Goal: Transaction & Acquisition: Purchase product/service

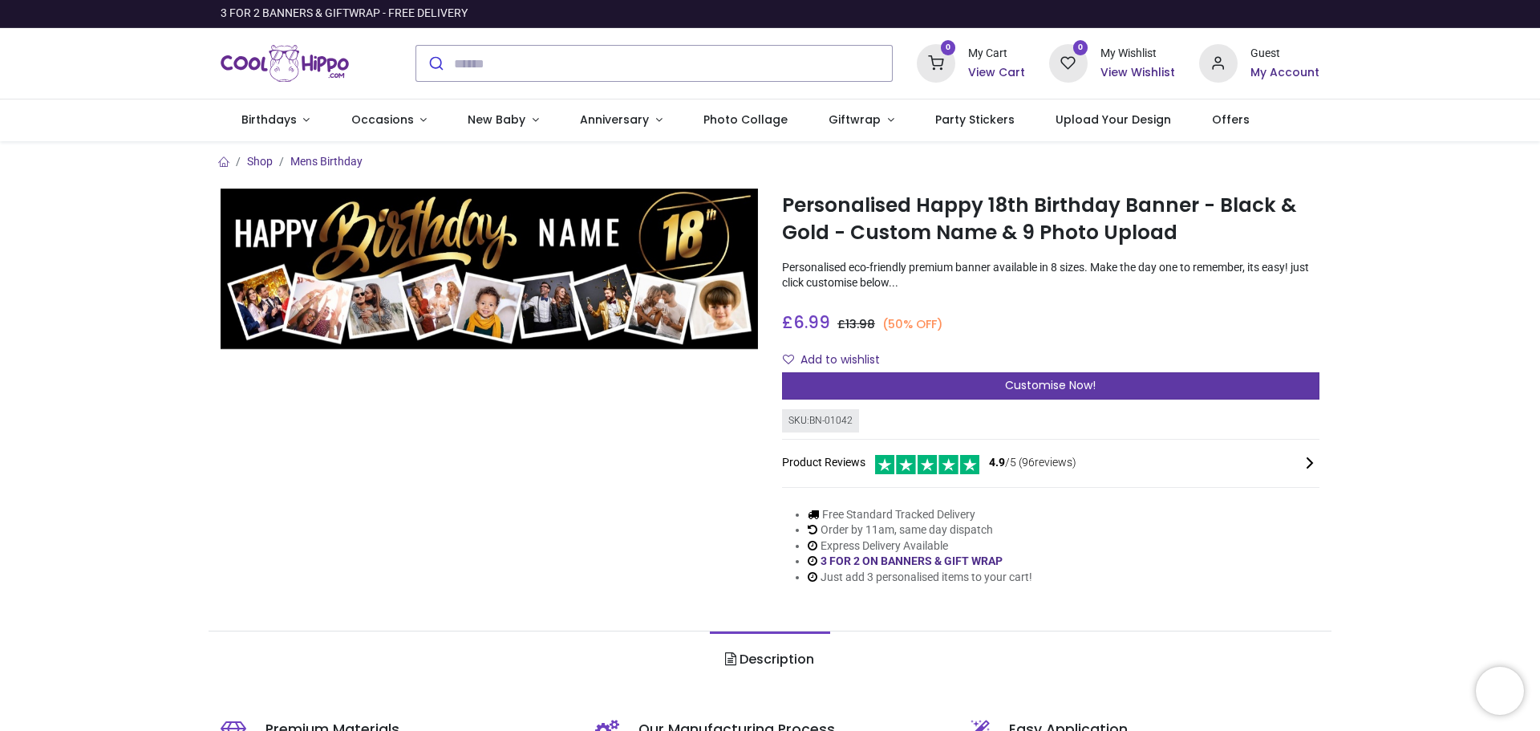
click at [1023, 389] on span "Customise Now!" at bounding box center [1050, 385] width 91 height 16
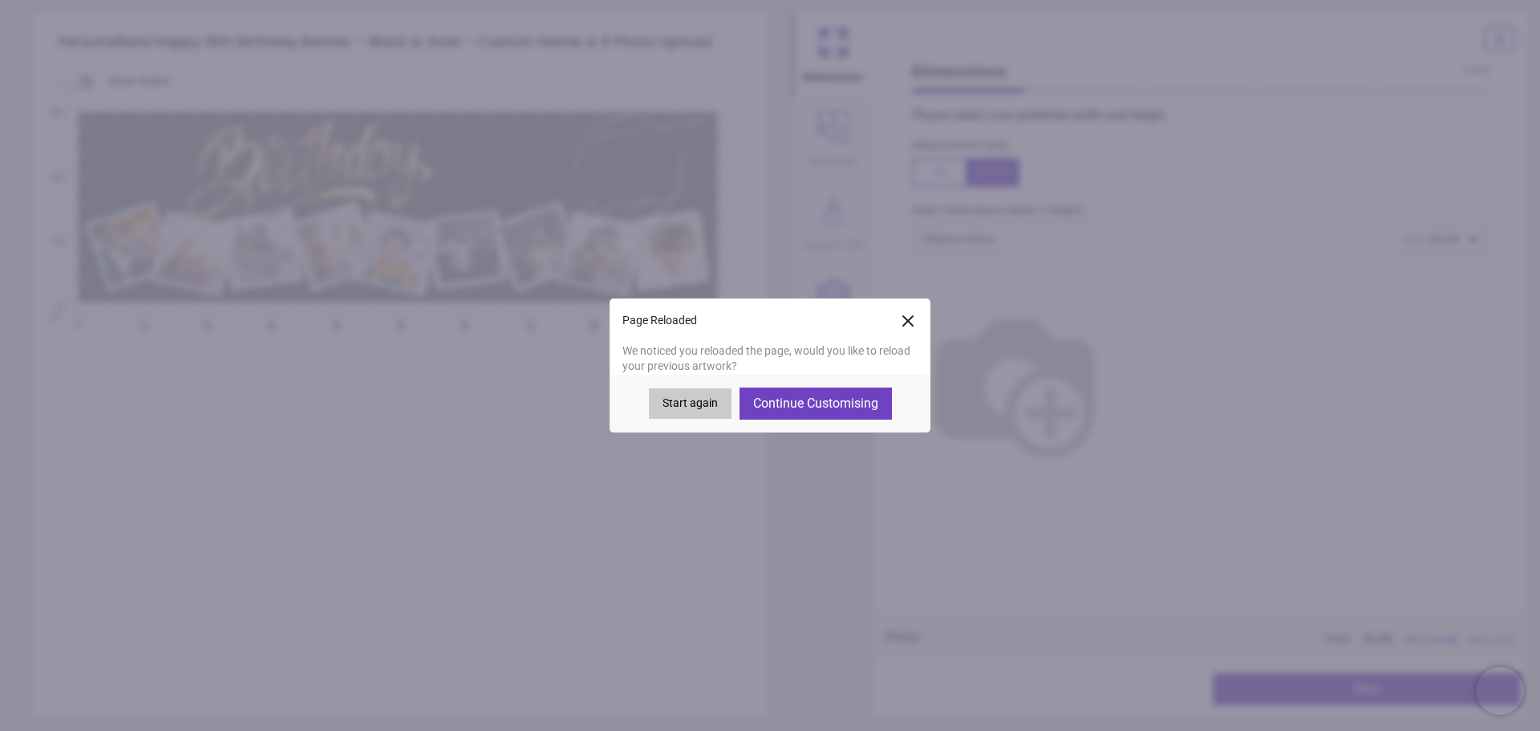
click at [844, 403] on button "Continue Customising" at bounding box center [815, 403] width 152 height 32
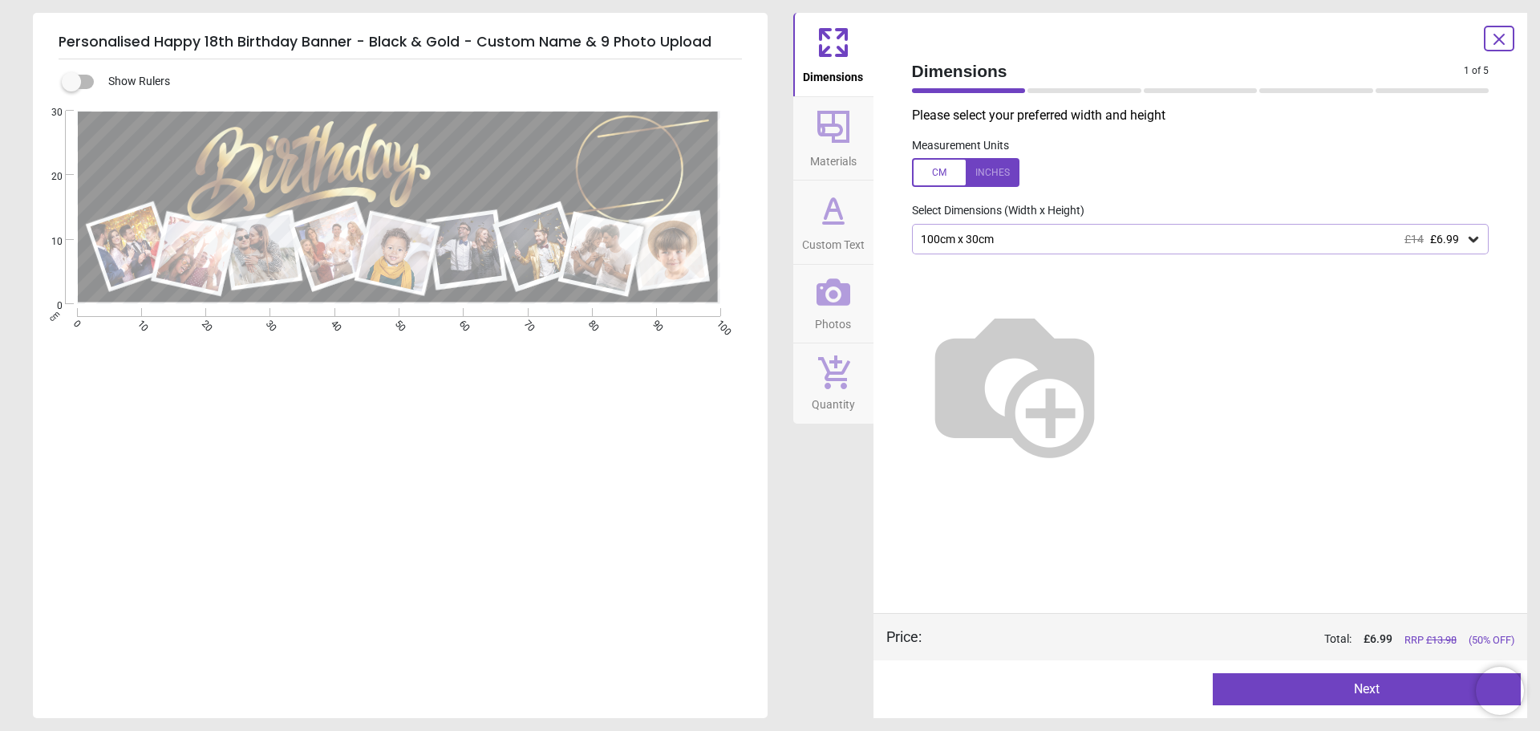
type textarea "*****"
click at [1380, 699] on button "Next" at bounding box center [1367, 689] width 308 height 32
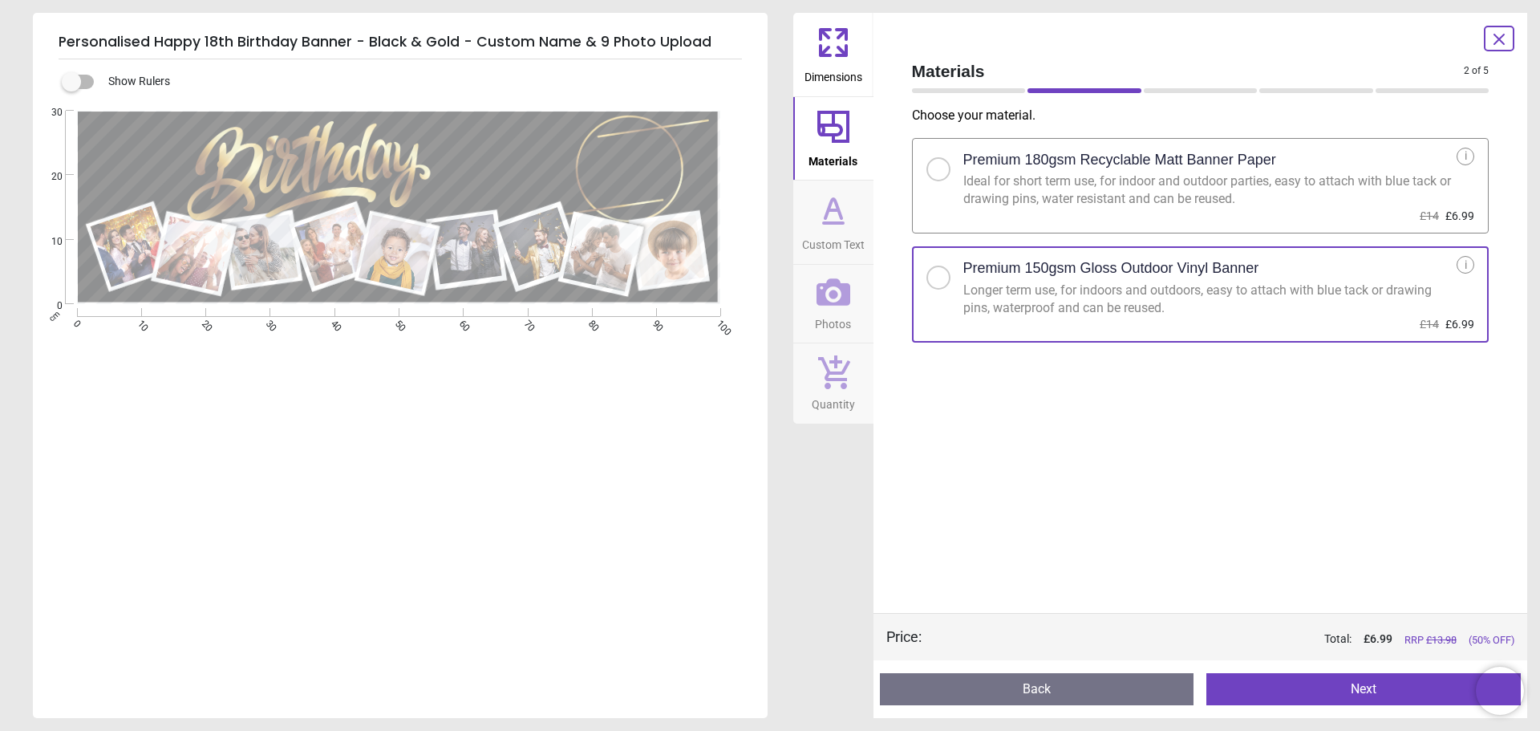
click at [1343, 683] on button "Next" at bounding box center [1363, 689] width 314 height 32
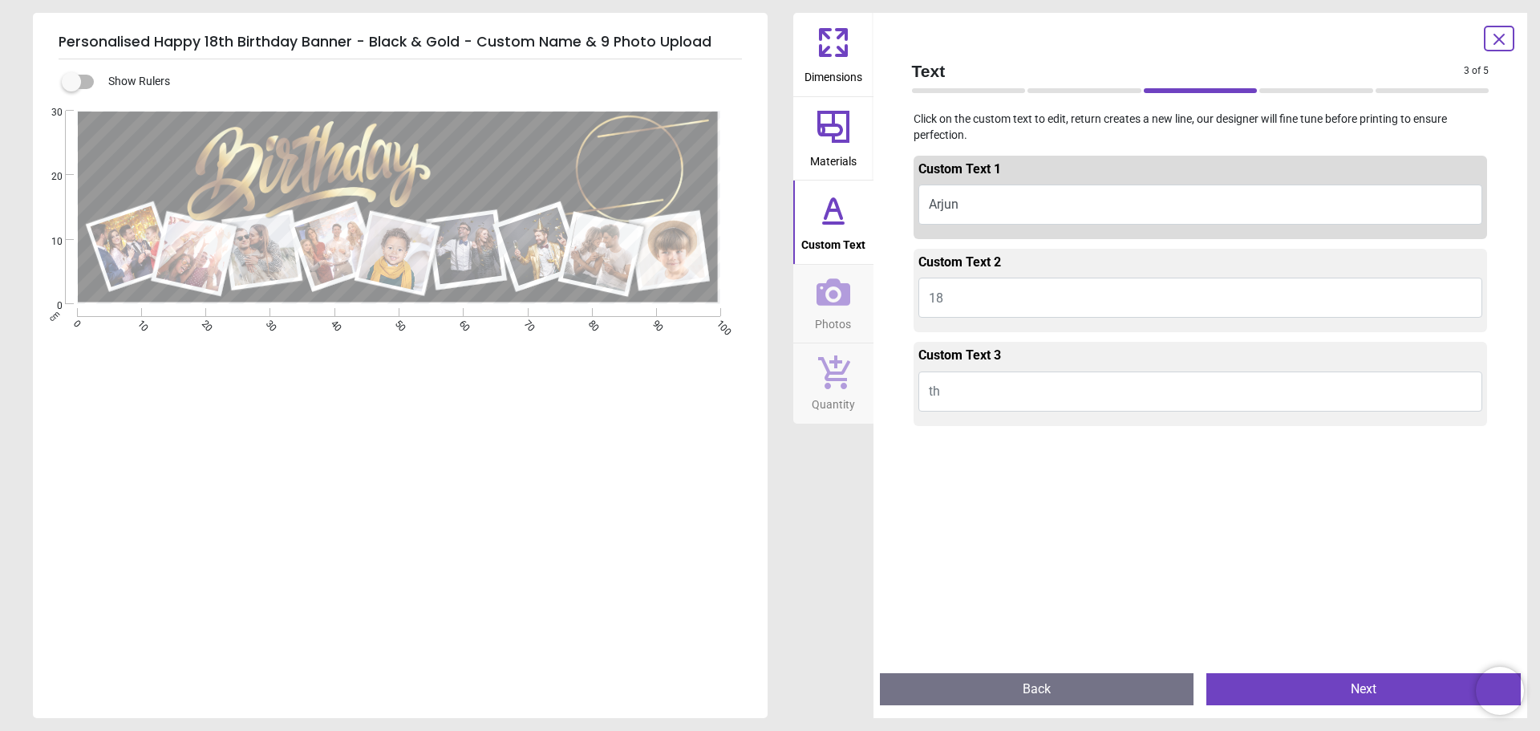
click at [1361, 690] on button "Next" at bounding box center [1363, 689] width 314 height 32
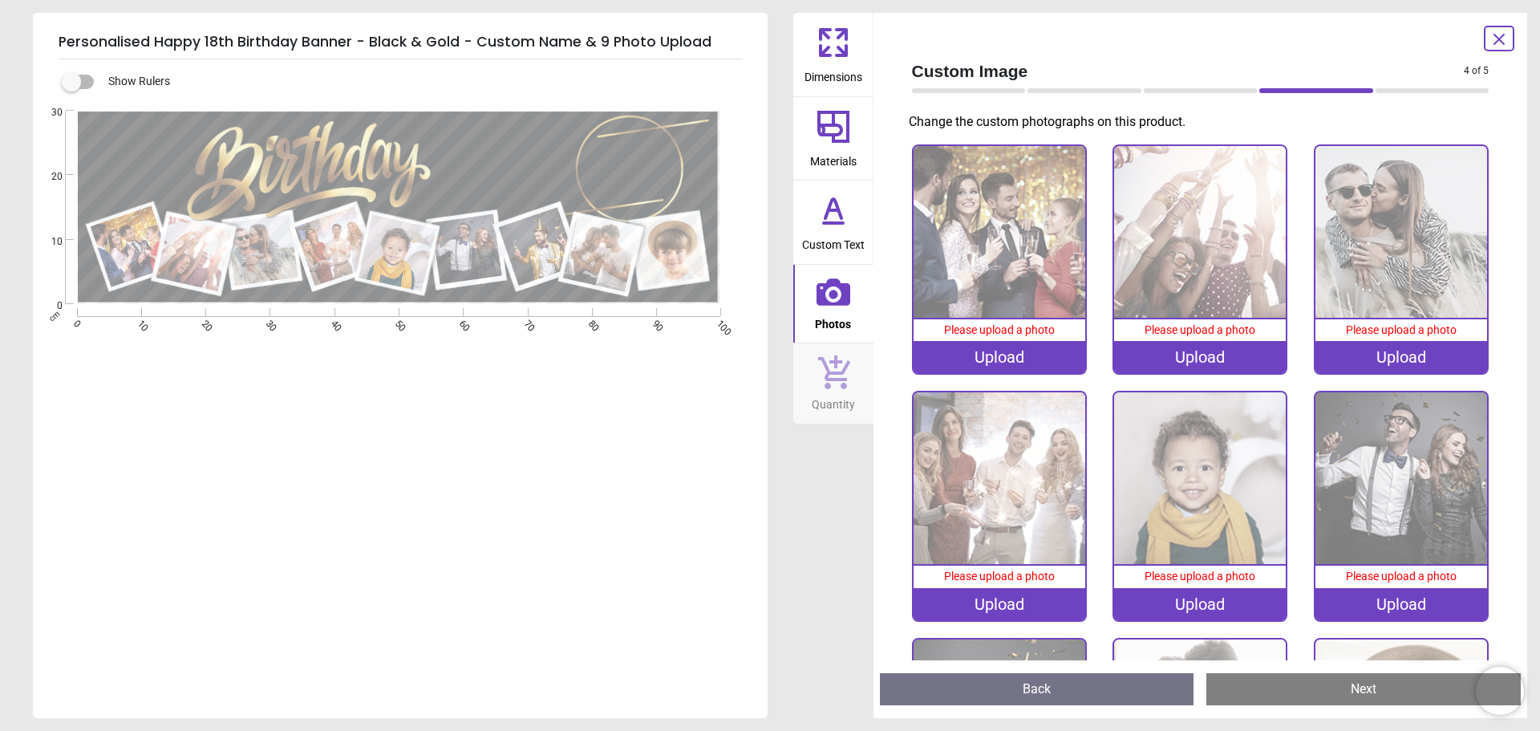
click at [1007, 352] on div "Upload" at bounding box center [1000, 357] width 172 height 32
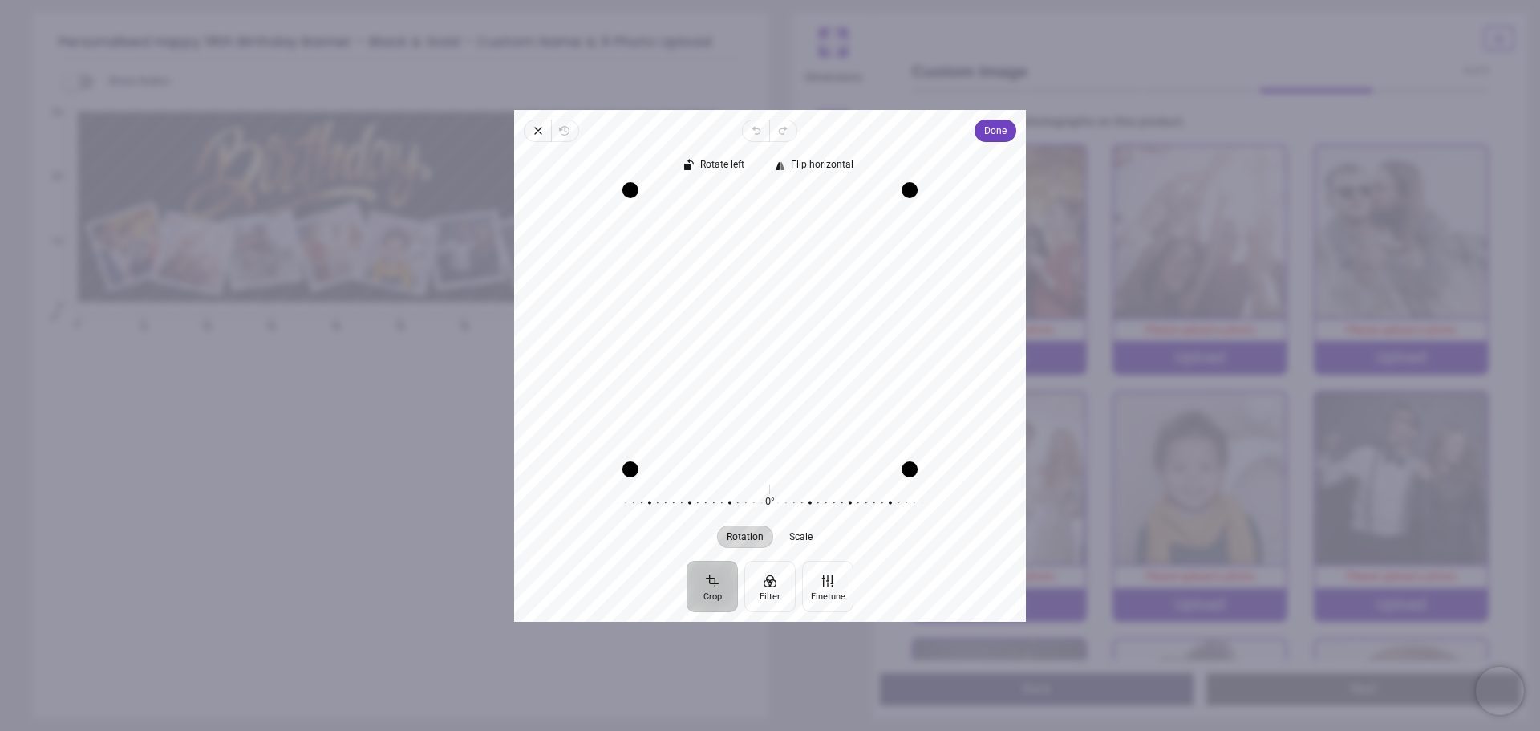
drag, startPoint x: 824, startPoint y: 465, endPoint x: 946, endPoint y: 470, distance: 122.0
click at [946, 470] on div "Recenter" at bounding box center [770, 328] width 512 height 290
drag, startPoint x: 818, startPoint y: 359, endPoint x: 812, endPoint y: 387, distance: 28.6
click at [812, 387] on div "Recenter" at bounding box center [770, 328] width 486 height 278
drag, startPoint x: 775, startPoint y: 305, endPoint x: 767, endPoint y: 302, distance: 8.6
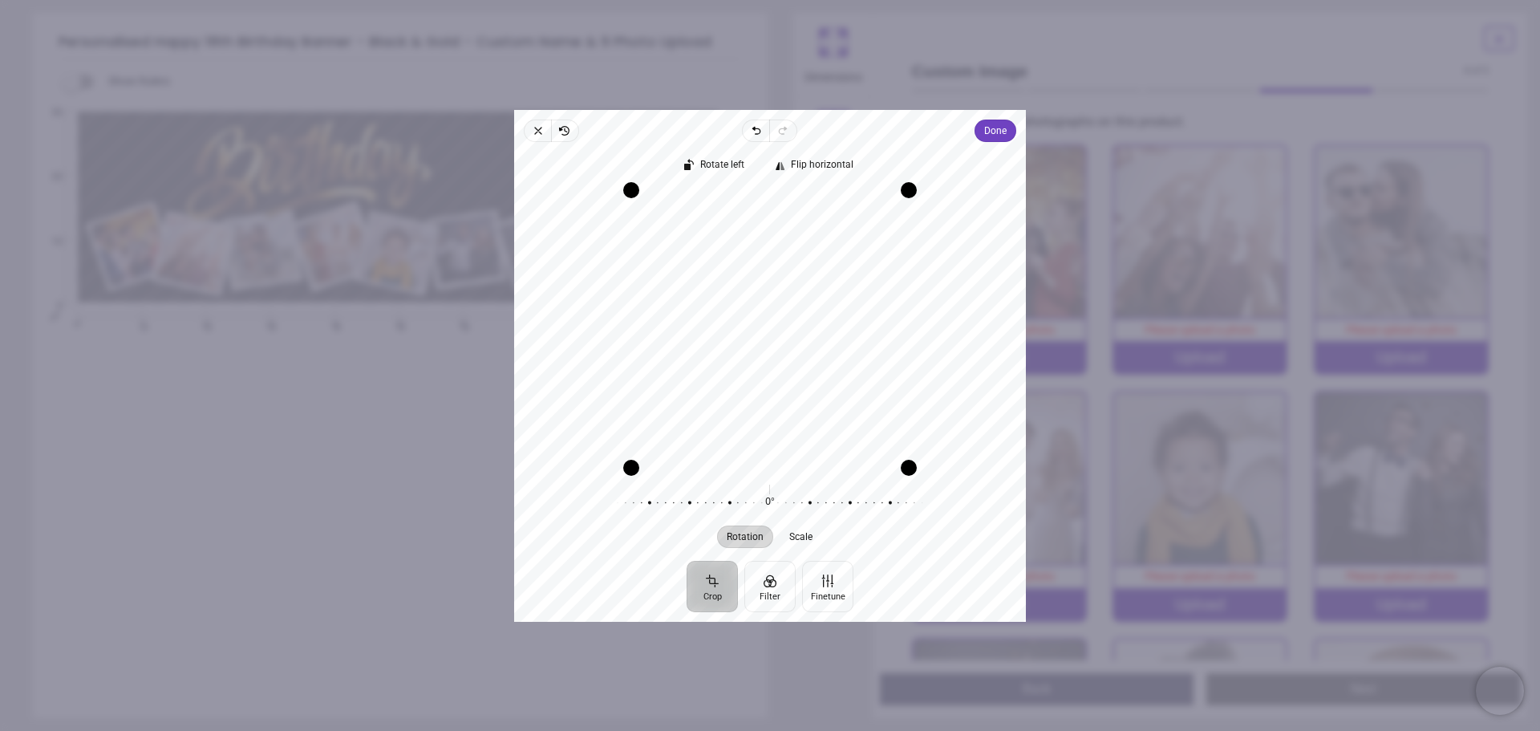
click at [767, 302] on div "Recenter" at bounding box center [770, 328] width 486 height 278
drag, startPoint x: 841, startPoint y: 320, endPoint x: 850, endPoint y: 326, distance: 11.1
click at [850, 326] on div "Recenter" at bounding box center [770, 328] width 486 height 278
click at [1001, 128] on span "Done" at bounding box center [995, 130] width 22 height 19
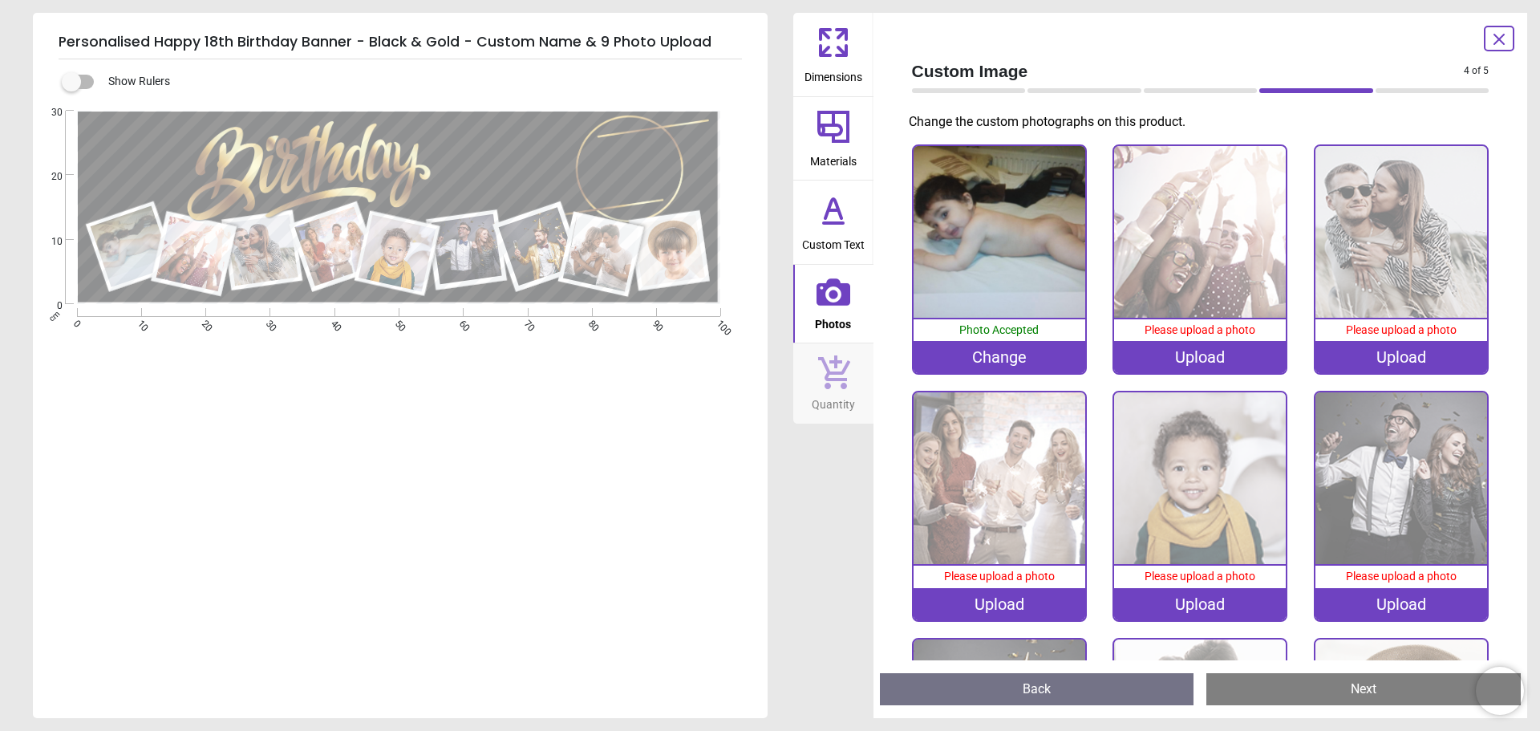
click at [1181, 350] on div "Upload" at bounding box center [1200, 357] width 172 height 32
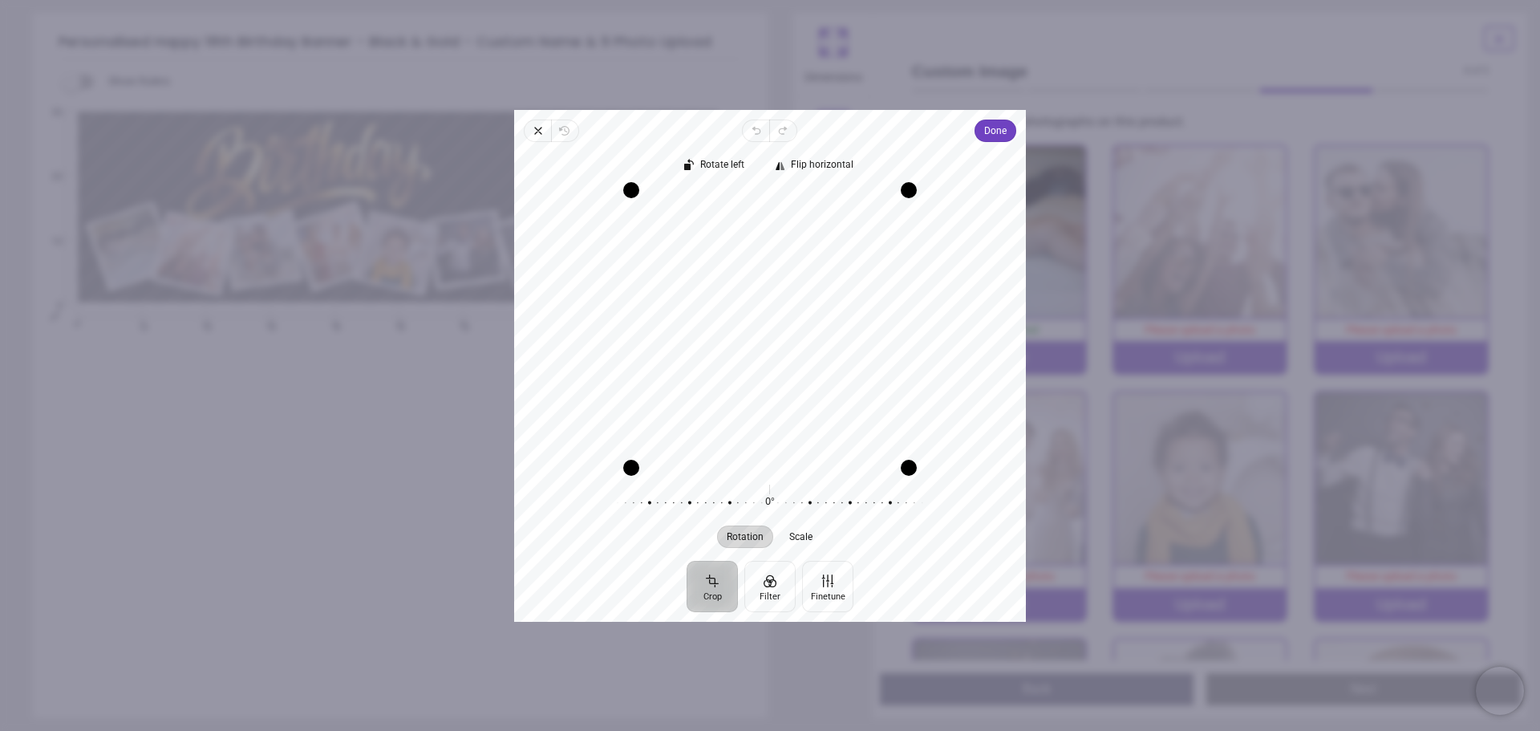
drag, startPoint x: 808, startPoint y: 371, endPoint x: 827, endPoint y: 361, distance: 21.2
click at [831, 361] on div "Recenter" at bounding box center [770, 328] width 486 height 278
drag, startPoint x: 632, startPoint y: 465, endPoint x: 537, endPoint y: 472, distance: 94.9
click at [537, 472] on div "Recenter" at bounding box center [770, 328] width 512 height 290
click at [792, 387] on div "Recenter" at bounding box center [770, 328] width 486 height 278
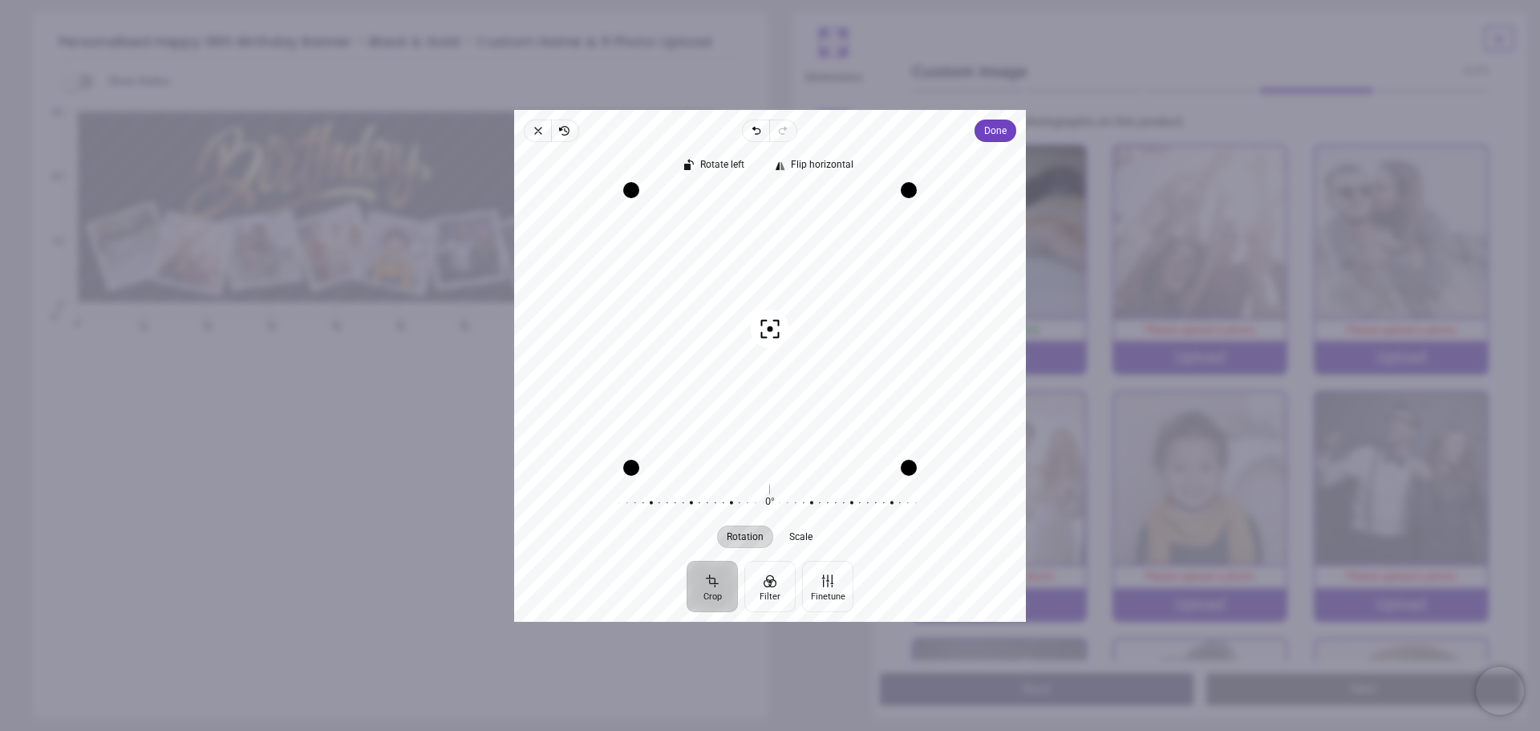
click at [768, 505] on div at bounding box center [764, 502] width 308 height 45
click at [802, 540] on span "Scale" at bounding box center [801, 536] width 23 height 10
drag, startPoint x: 770, startPoint y: 501, endPoint x: 908, endPoint y: 528, distance: 140.5
click at [908, 528] on div "Rotation Scale 0° Reset 0% Reset" at bounding box center [770, 513] width 512 height 67
click at [998, 130] on span "Done" at bounding box center [995, 130] width 22 height 19
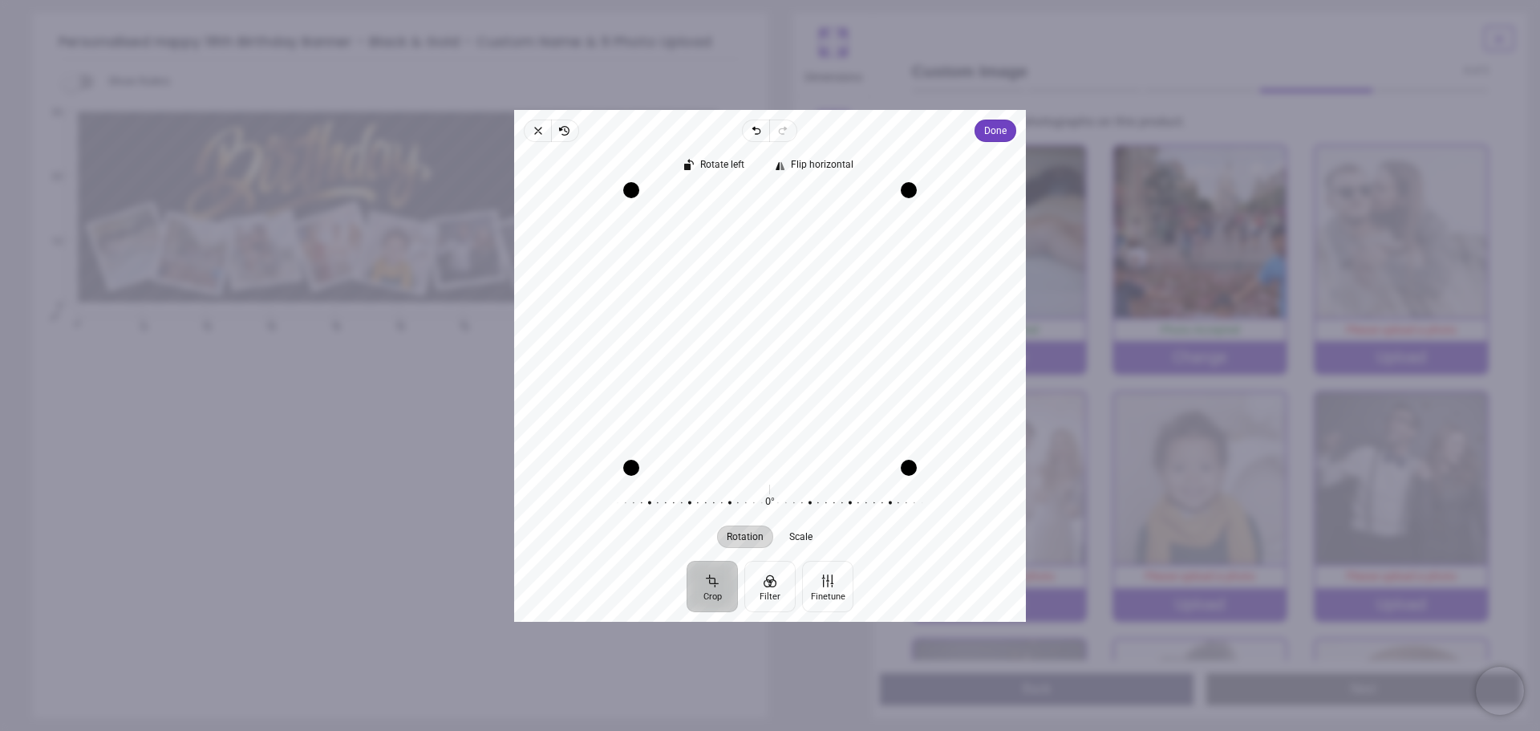
drag, startPoint x: 765, startPoint y: 339, endPoint x: 770, endPoint y: 320, distance: 19.8
click at [770, 320] on div "Recenter" at bounding box center [770, 328] width 486 height 278
click at [994, 134] on span "Done" at bounding box center [995, 130] width 22 height 19
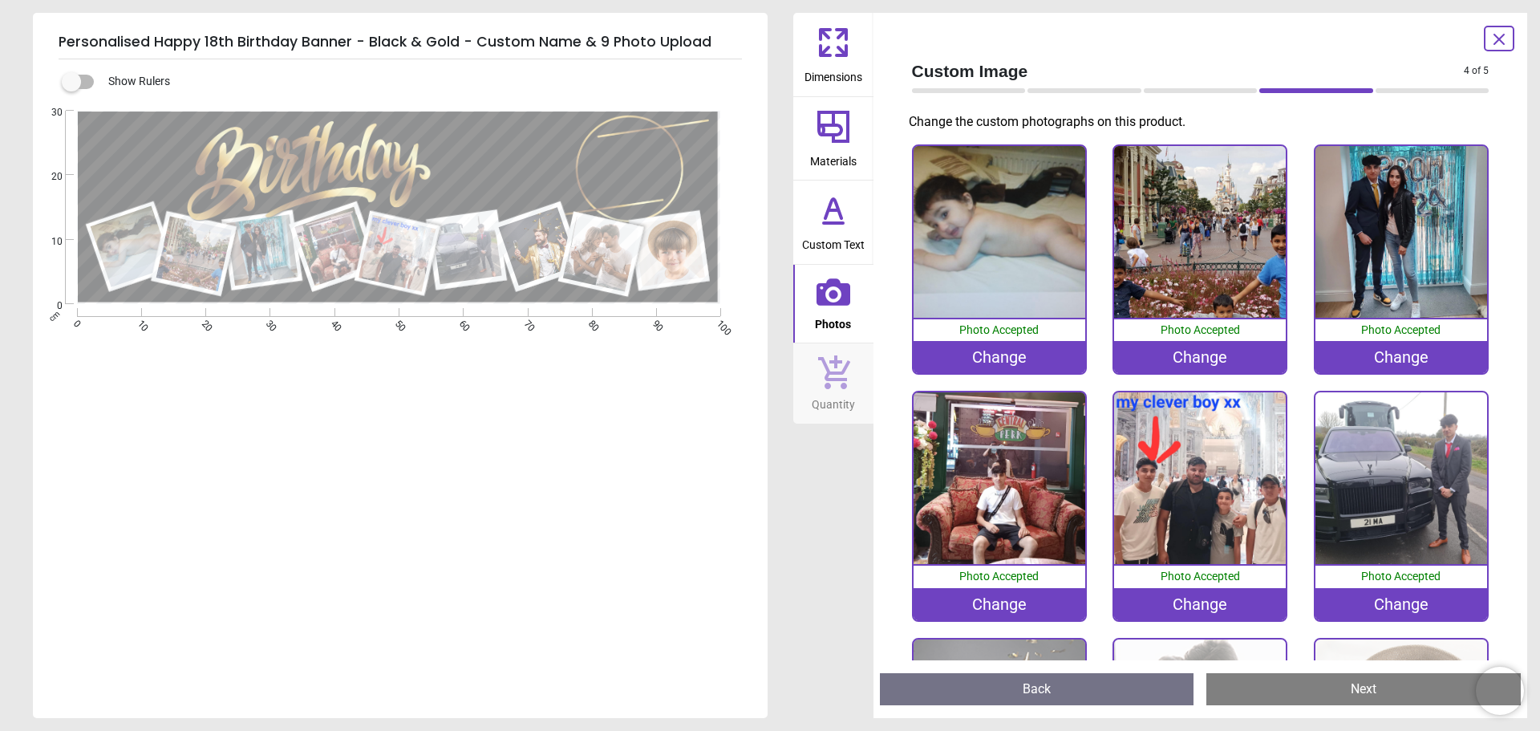
scroll to position [217, 0]
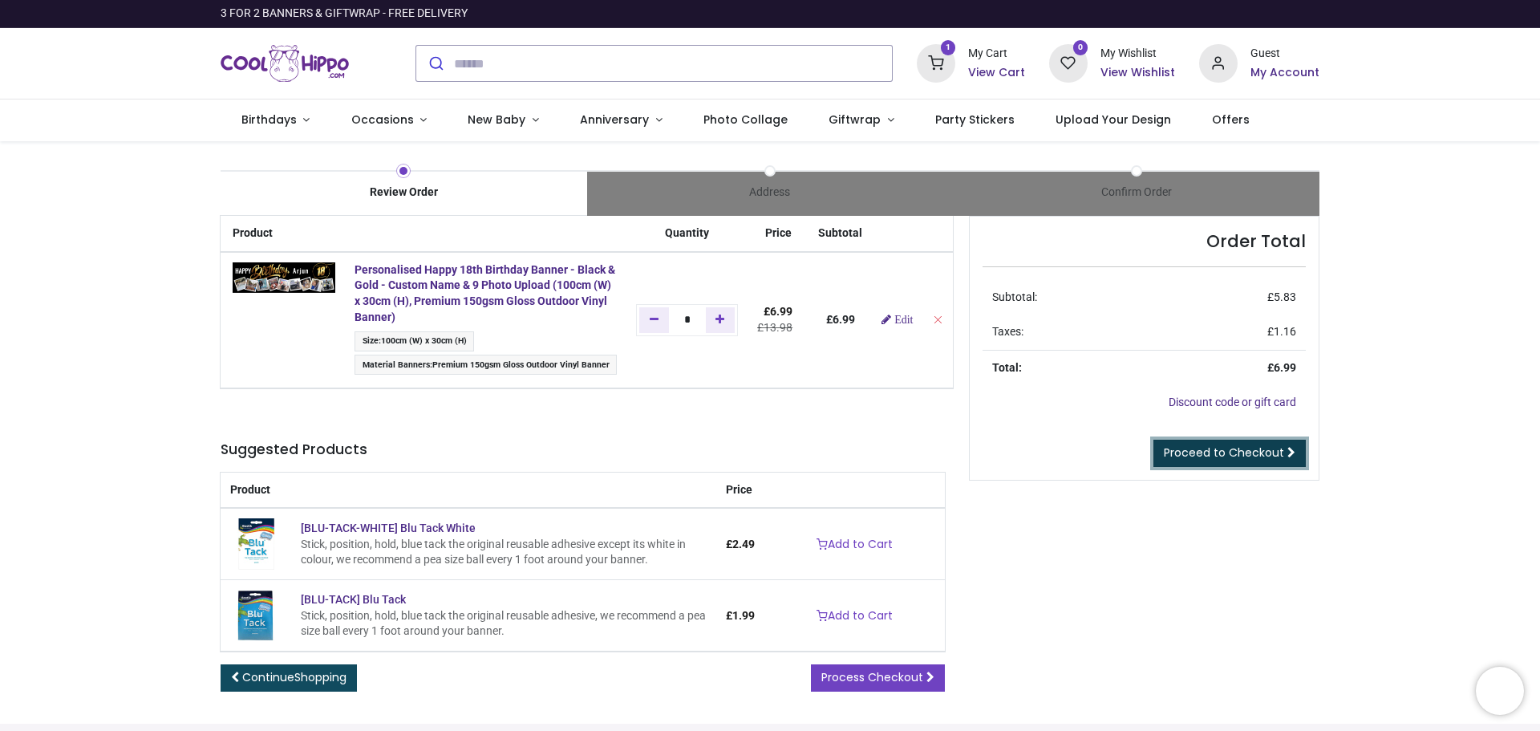
click at [1209, 450] on span "Proceed to Checkout" at bounding box center [1224, 452] width 120 height 16
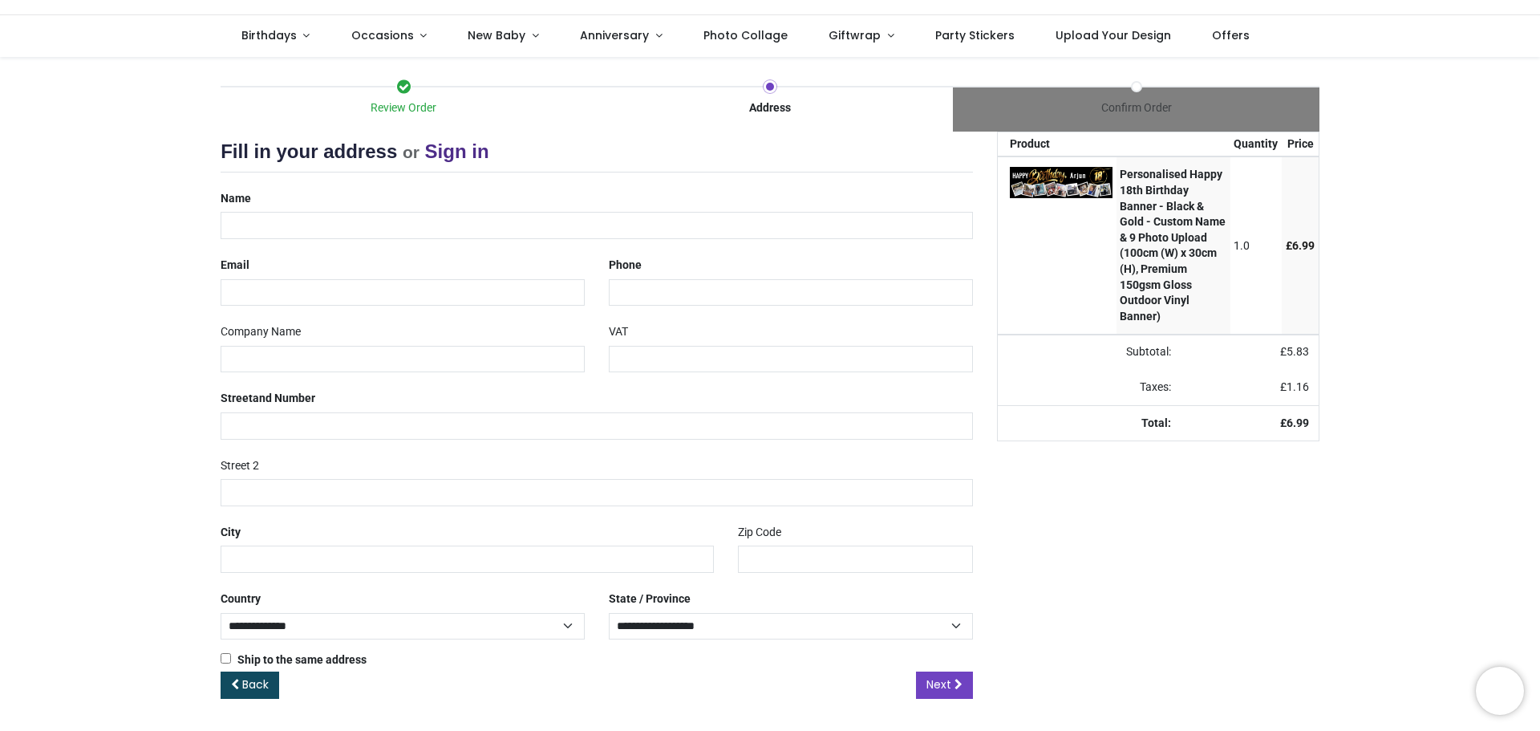
select select "***"
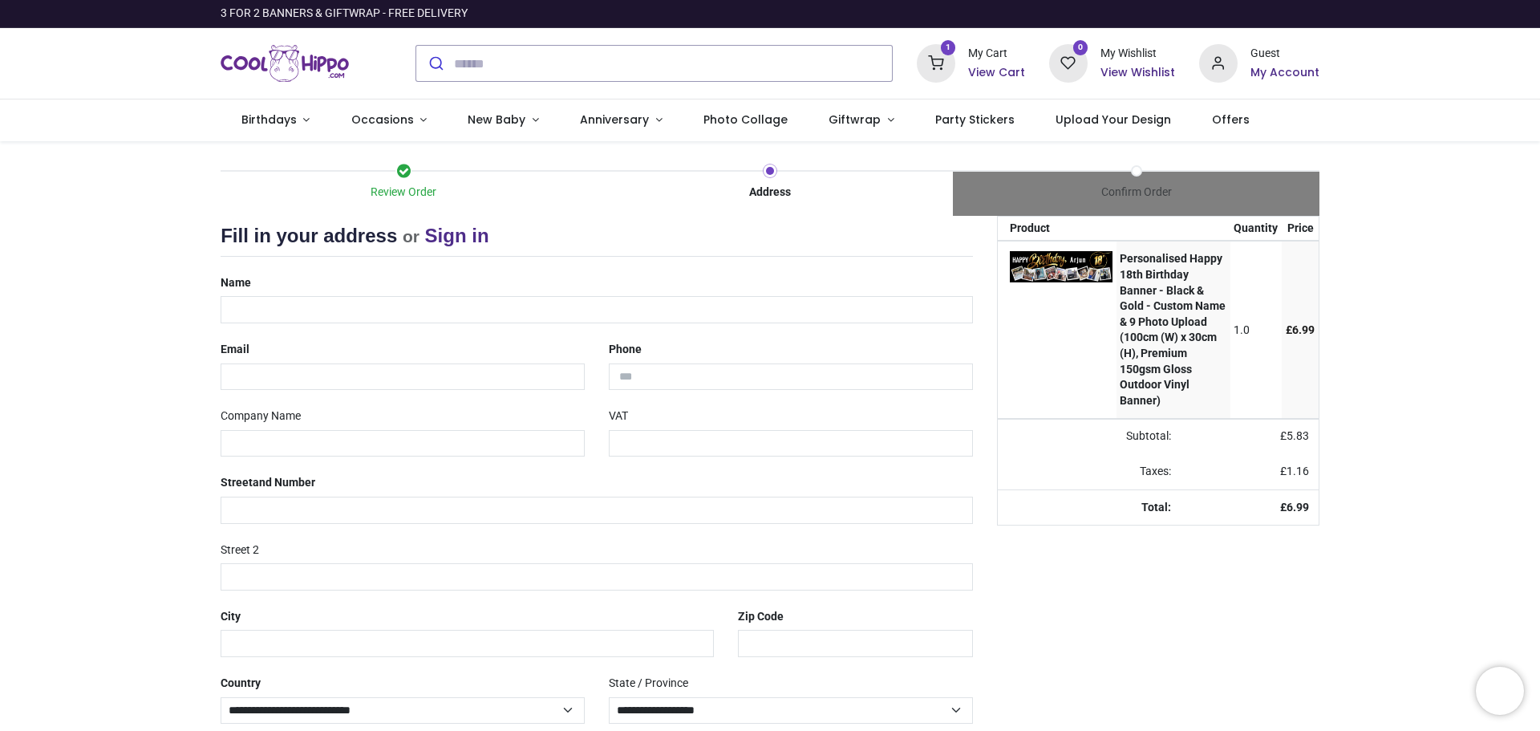
scroll to position [84, 0]
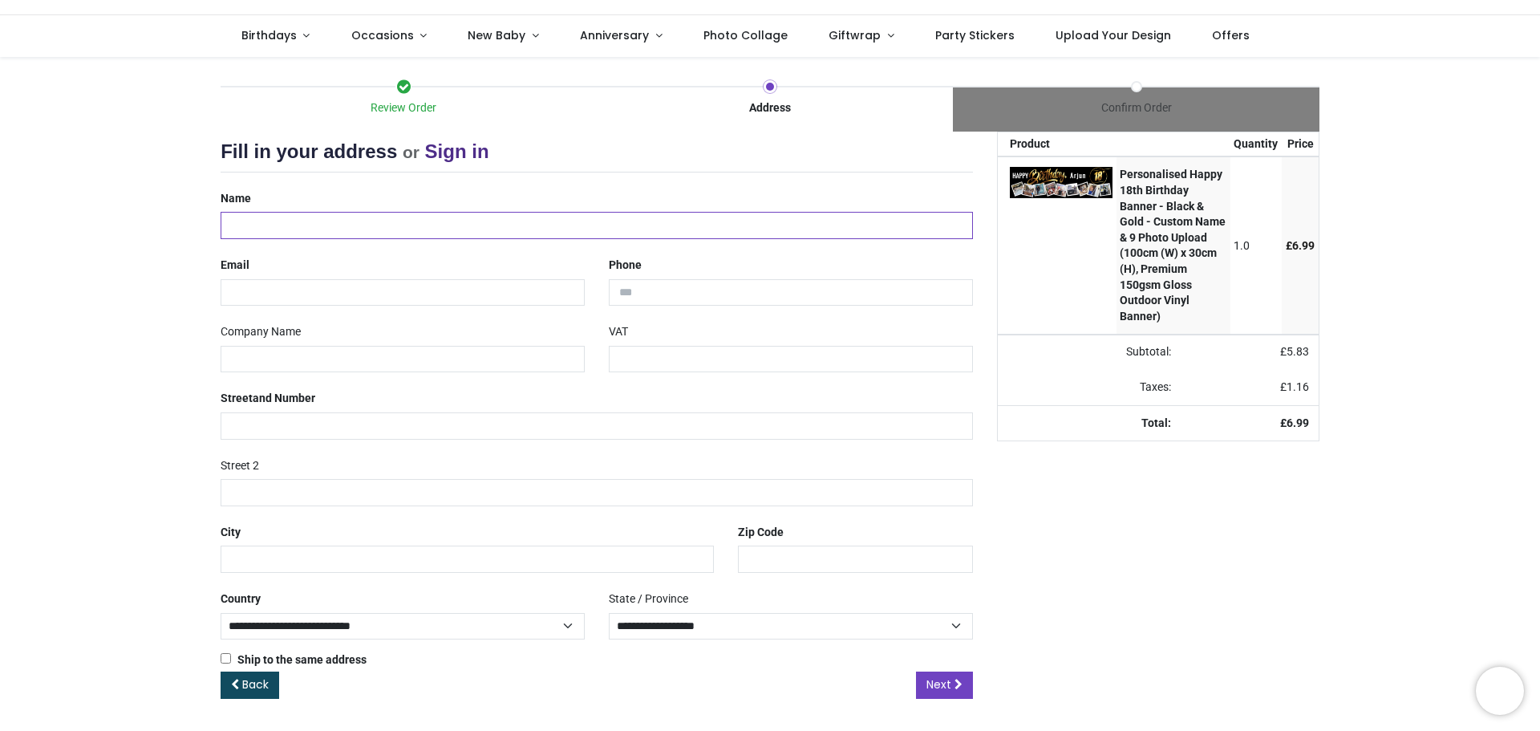
click at [274, 215] on input "text" at bounding box center [597, 225] width 752 height 27
type input "**********"
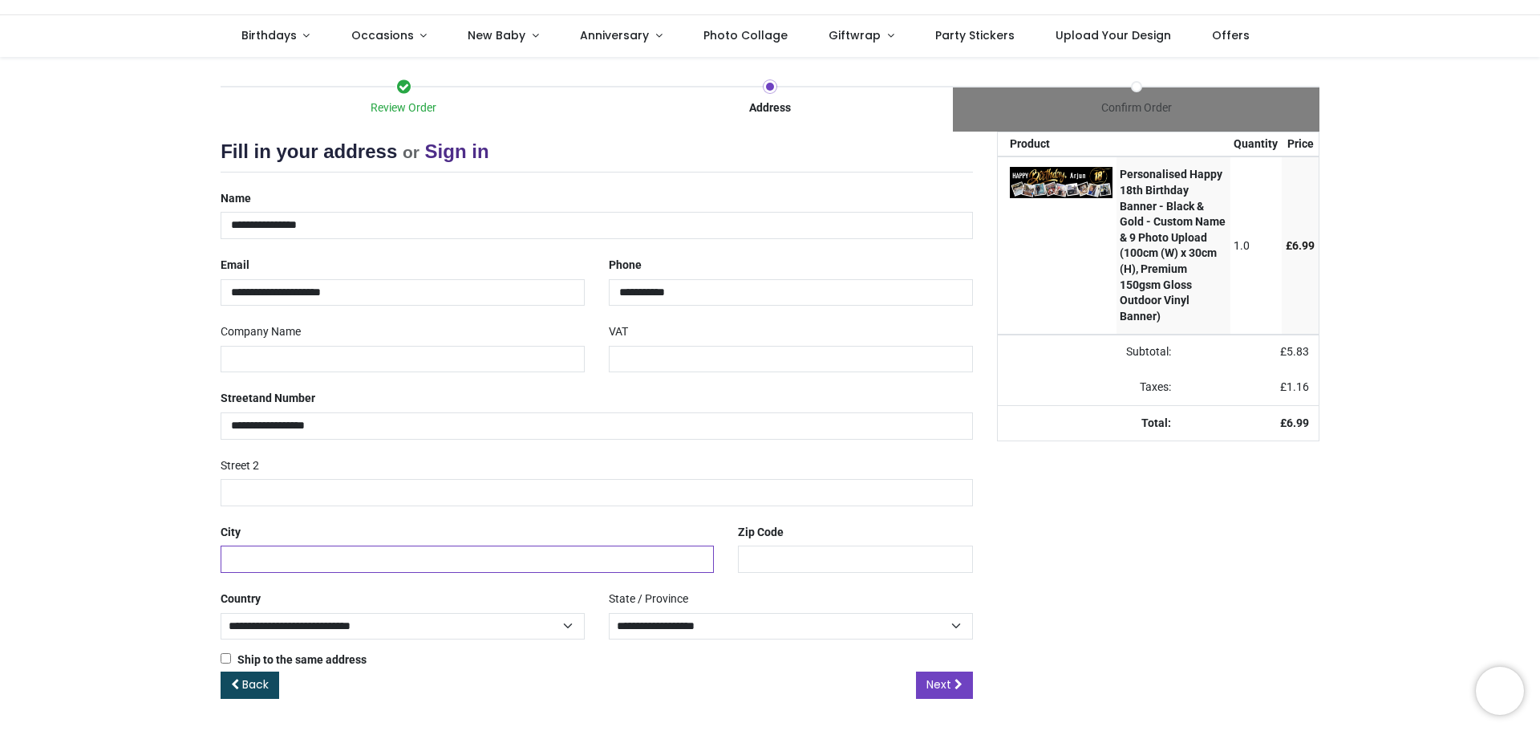
type input "**********"
type input "*******"
select select "***"
click at [954, 681] on icon at bounding box center [958, 684] width 8 height 11
